Goal: Check status: Check status

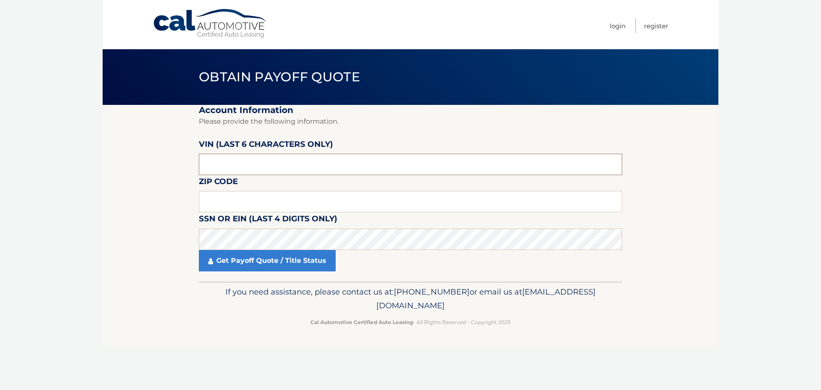
click at [231, 160] on input "text" at bounding box center [410, 163] width 423 height 21
type input "205156"
click at [308, 193] on input "text" at bounding box center [410, 201] width 423 height 21
type input "15084"
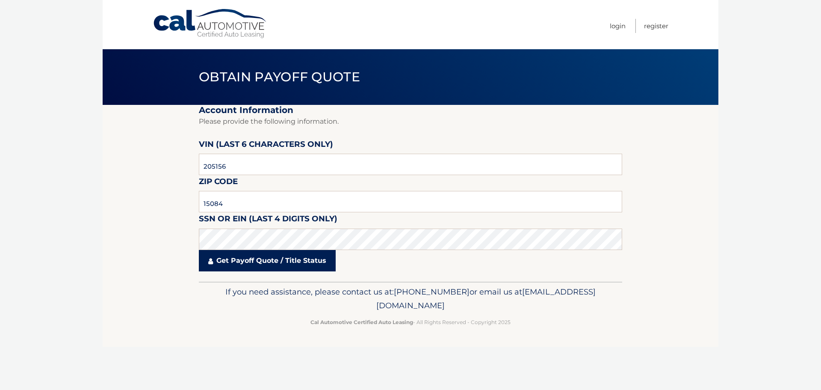
click at [269, 263] on link "Get Payoff Quote / Title Status" at bounding box center [267, 260] width 137 height 21
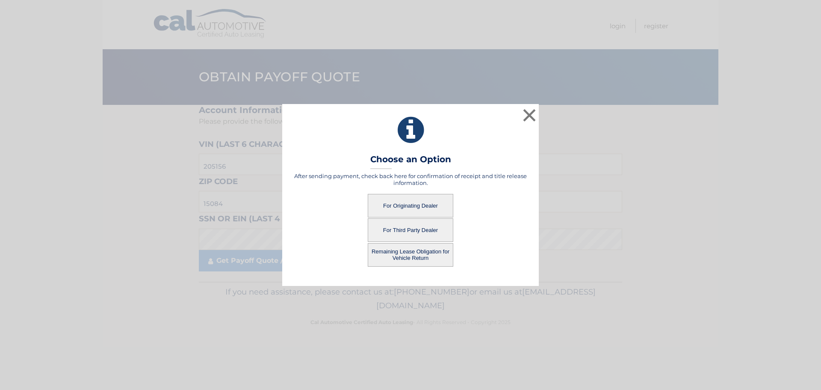
click at [402, 229] on button "For Third Party Dealer" at bounding box center [411, 230] width 86 height 24
click at [419, 227] on button "For Third Party Dealer" at bounding box center [411, 230] width 86 height 24
